Goal: Information Seeking & Learning: Learn about a topic

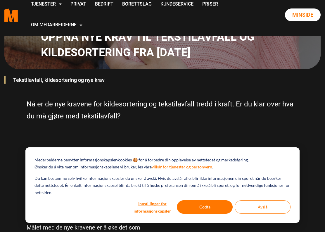
scroll to position [138, 0]
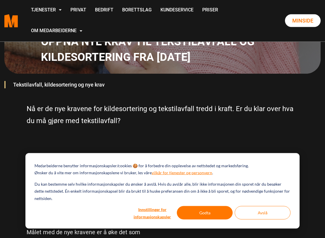
click at [286, 152] on div "Kan man kaste tekstilavfall i restavfall? Nei, fra og med [DATE] er ikke dette …" at bounding box center [162, 225] width 281 height 160
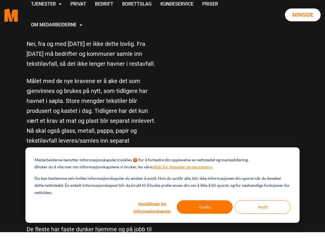
scroll to position [287, 0]
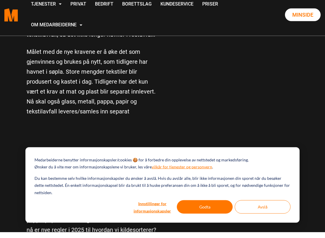
scroll to position [313, 0]
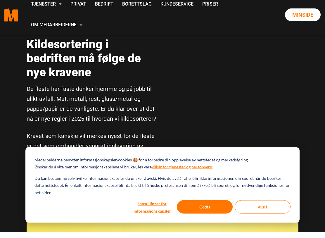
scroll to position [424, 0]
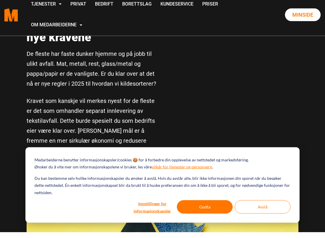
scroll to position [467, 0]
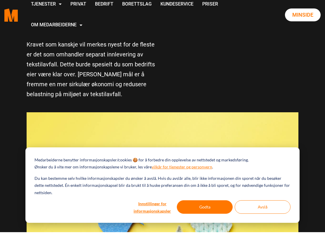
scroll to position [516, 0]
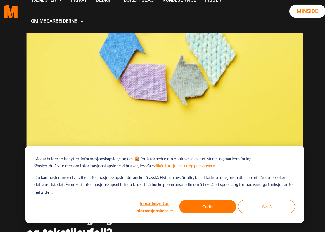
scroll to position [686, 0]
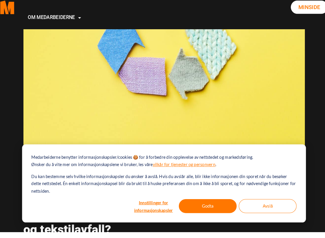
click at [46, 83] on img at bounding box center [163, 51] width 272 height 208
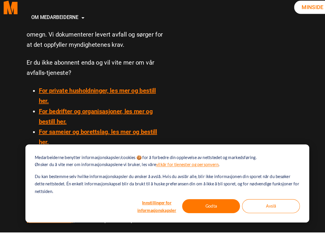
scroll to position [2068, 0]
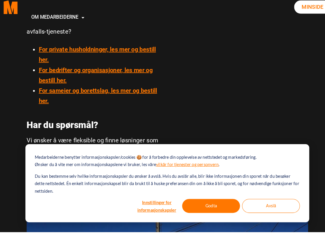
scroll to position [2100, 0]
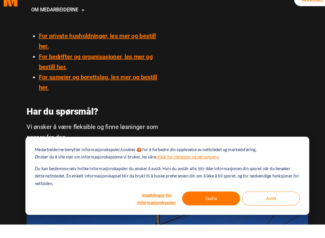
click at [35, 34] on p at bounding box center [163, 237] width 272 height 635
click at [107, 37] on p at bounding box center [163, 237] width 272 height 635
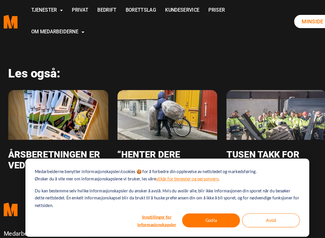
scroll to position [2661, 0]
